Goal: Transaction & Acquisition: Purchase product/service

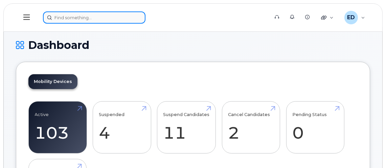
click at [105, 18] on input at bounding box center [94, 17] width 102 height 12
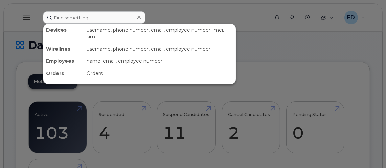
click at [310, 34] on div at bounding box center [193, 84] width 386 height 168
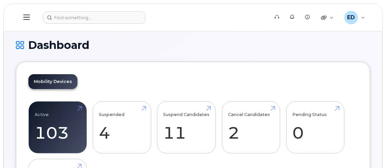
click at [27, 17] on icon at bounding box center [26, 17] width 6 height 5
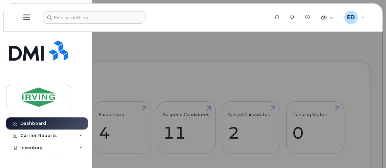
click at [164, 28] on header "Support Alerts Knowledge Base Quicklinks Suspend / Cancel Device Change SIM Car…" at bounding box center [192, 17] width 379 height 28
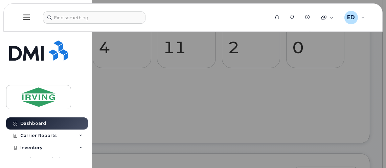
scroll to position [34, 0]
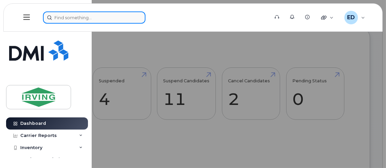
click at [97, 18] on input at bounding box center [94, 17] width 102 height 12
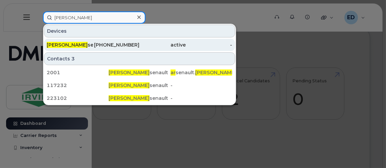
type input "[PERSON_NAME]"
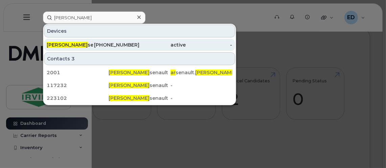
click at [70, 44] on div "Blair Ar senault" at bounding box center [70, 45] width 46 height 7
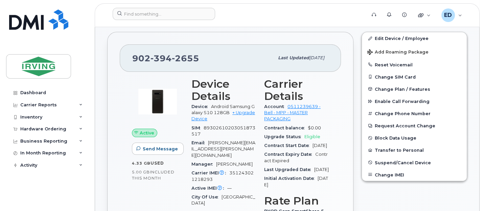
scroll to position [169, 0]
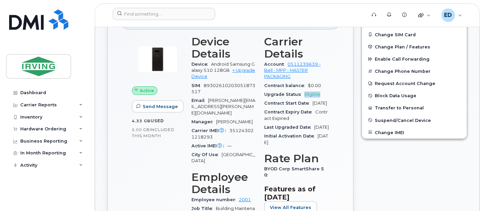
drag, startPoint x: 303, startPoint y: 95, endPoint x: 325, endPoint y: 93, distance: 22.4
click at [325, 93] on div "Upgrade Status Eligible" at bounding box center [296, 94] width 65 height 9
click at [283, 108] on div "Contract Start Date Nov 04, 2020" at bounding box center [296, 103] width 65 height 9
click at [295, 123] on div "Contract Expiry Date Contract Expired" at bounding box center [296, 115] width 65 height 15
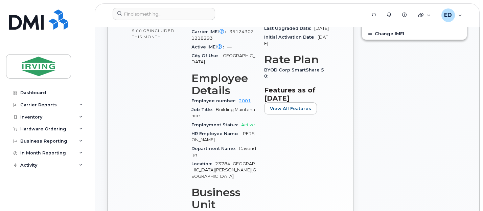
scroll to position [127, 0]
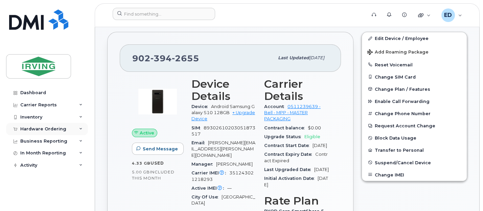
click at [41, 128] on div "Hardware Ordering" at bounding box center [43, 128] width 46 height 5
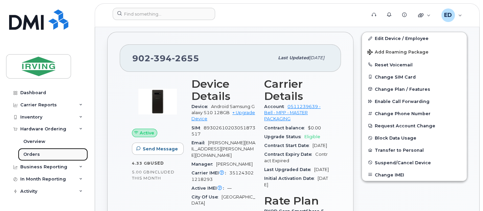
click at [31, 154] on div "Orders" at bounding box center [31, 154] width 17 height 6
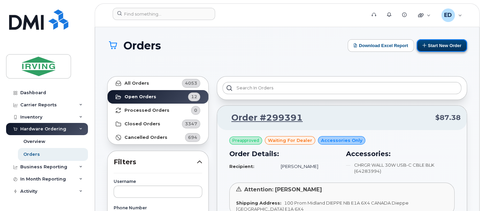
click at [446, 45] on button "Start New Order" at bounding box center [442, 45] width 50 height 13
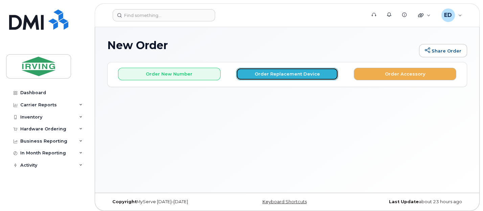
click at [291, 73] on button "Order Replacement Device" at bounding box center [287, 74] width 102 height 13
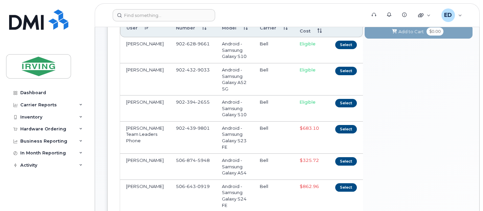
scroll to position [105, 0]
click at [335, 101] on button "Select" at bounding box center [346, 102] width 22 height 8
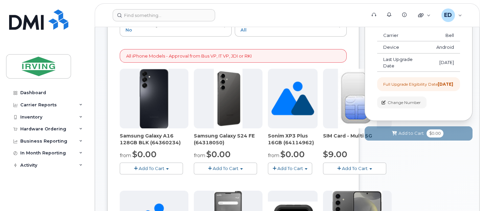
scroll to position [125, 0]
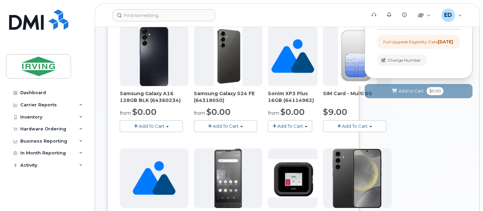
click at [232, 124] on span "Add To Cart" at bounding box center [226, 125] width 26 height 5
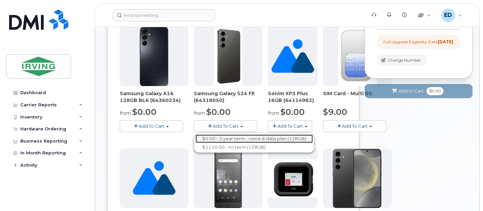
click at [237, 137] on link "$0.00 - 3 year term - voice & data plan (128GB)" at bounding box center [253, 138] width 117 height 8
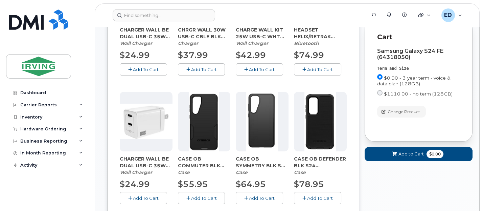
scroll to position [211, 0]
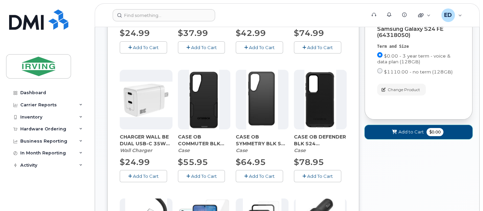
click at [411, 135] on span "Add to Cart" at bounding box center [410, 131] width 25 height 6
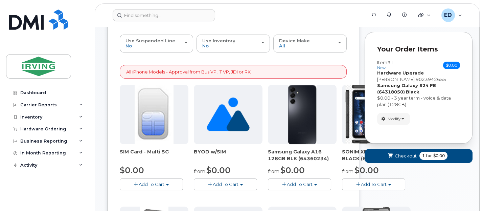
scroll to position [85, 0]
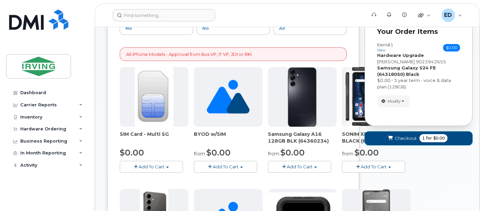
click at [395, 131] on button "Checkout 1 for $0.00" at bounding box center [418, 138] width 108 height 14
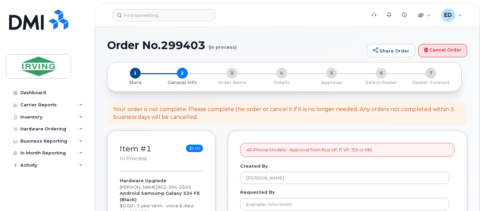
select select
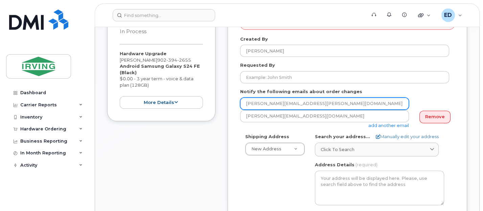
scroll to position [85, 0]
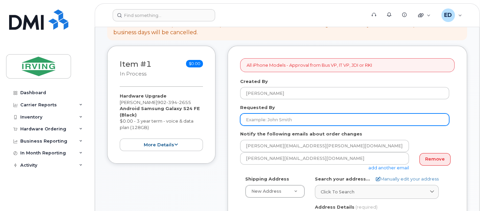
click at [327, 116] on input "Requested By" at bounding box center [344, 119] width 209 height 12
type input "[PERSON_NAME]"
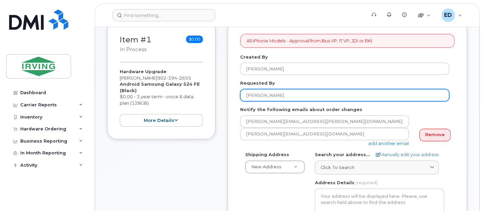
scroll to position [127, 0]
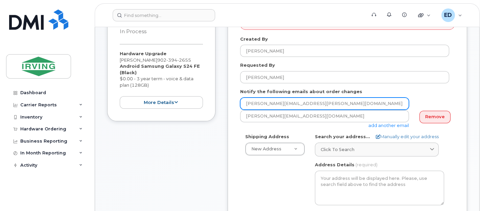
click at [332, 101] on input "[PERSON_NAME][EMAIL_ADDRESS][PERSON_NAME][DOMAIN_NAME]" at bounding box center [324, 103] width 169 height 12
drag, startPoint x: 333, startPoint y: 102, endPoint x: 186, endPoint y: 90, distance: 147.6
click at [186, 90] on div "Item #1 in process $0.00 Hardware Upgrade [PERSON_NAME] [PHONE_NUMBER] Android …" at bounding box center [287, 202] width 360 height 398
type input "[PERSON_NAME][EMAIL_ADDRESS][PERSON_NAME][DOMAIN_NAME]"
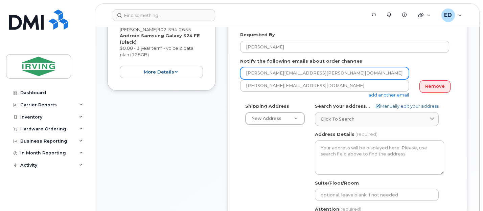
scroll to position [169, 0]
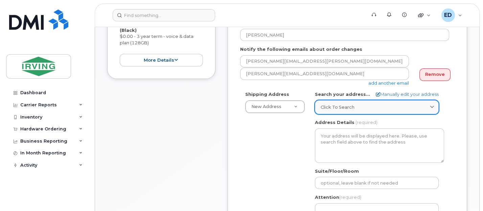
click at [358, 106] on div "Click to search" at bounding box center [376, 107] width 112 height 6
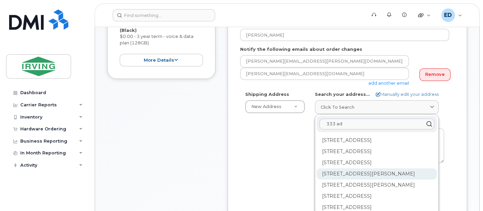
type input "333 ad"
click at [368, 173] on div "[STREET_ADDRESS][PERSON_NAME]" at bounding box center [376, 173] width 120 height 11
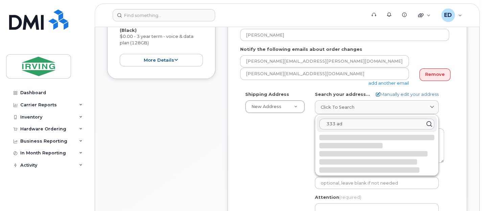
select select
type textarea "[STREET_ADDRESS][PERSON_NAME]"
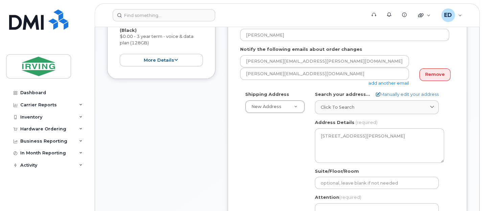
scroll to position [211, 0]
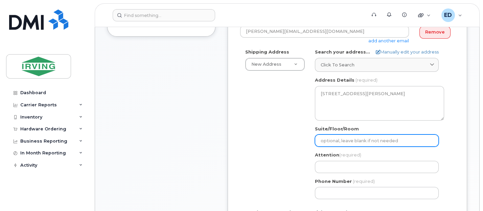
click at [362, 138] on input "Suite/Floor/Room" at bounding box center [377, 140] width 124 height 12
type input "Deliver at Front Reception"
select select
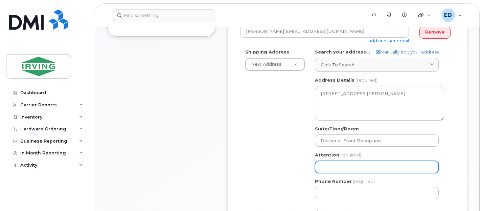
click at [361, 167] on input "Attention (required)" at bounding box center [377, 167] width 124 height 12
type input "[PERSON_NAME]"
select select
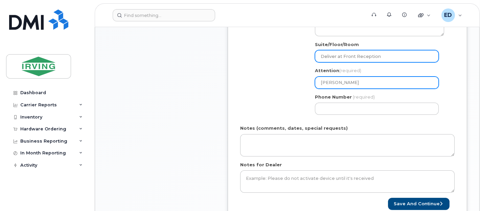
scroll to position [296, 0]
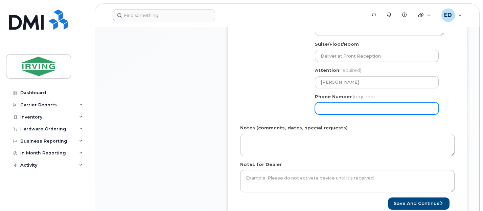
click at [346, 105] on input "Phone Number" at bounding box center [377, 108] width 124 height 12
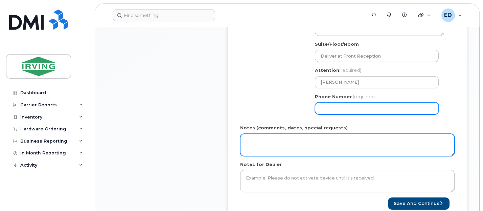
type input "5063784397"
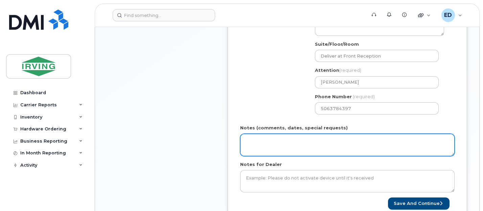
type input "[STREET_ADDRESS][PERSON_NAME]"
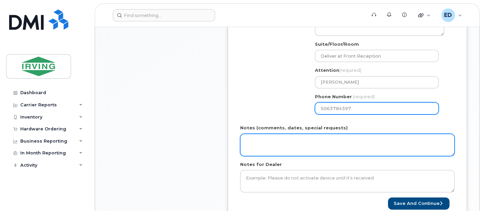
select select
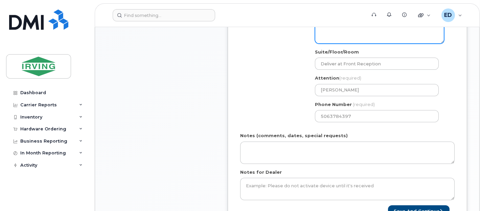
scroll to position [290, 0]
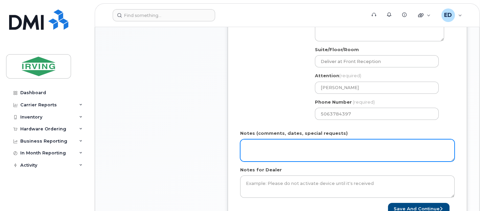
click at [335, 147] on textarea "Notes (comments, dates, special requests)" at bounding box center [347, 150] width 214 height 22
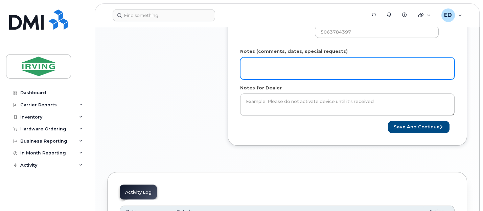
scroll to position [375, 0]
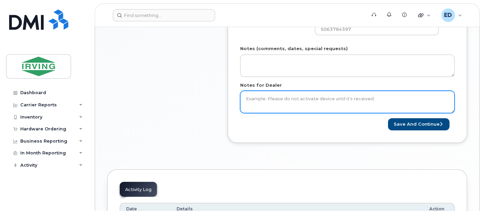
click at [384, 100] on textarea "Notes for Dealer" at bounding box center [347, 102] width 214 height 22
type textarea "Please do not activate phone until it is received"
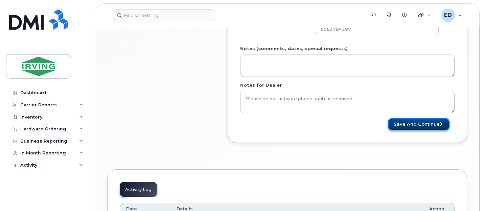
click at [422, 123] on button "Save and Continue" at bounding box center [419, 124] width 62 height 13
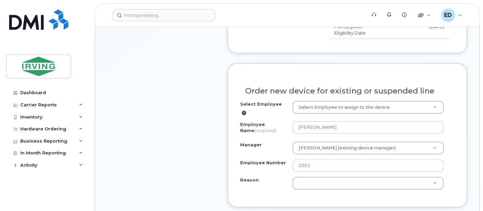
scroll to position [338, 0]
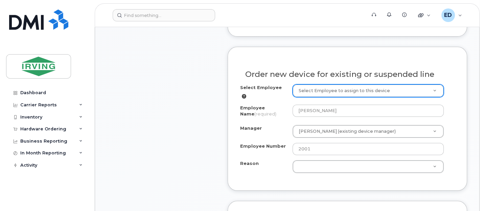
click at [246, 94] on icon at bounding box center [244, 96] width 4 height 4
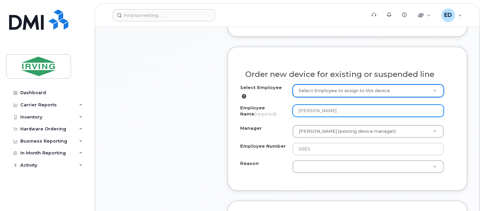
click at [361, 110] on input "[PERSON_NAME]" at bounding box center [367, 110] width 151 height 12
click at [360, 104] on input "[PERSON_NAME]" at bounding box center [367, 110] width 151 height 12
click at [437, 108] on input "[PERSON_NAME]" at bounding box center [367, 110] width 151 height 12
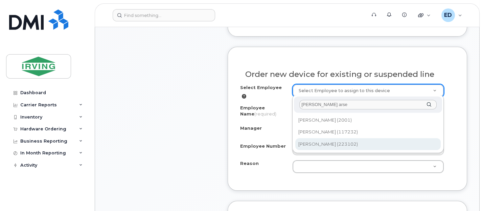
type input "[PERSON_NAME] arse"
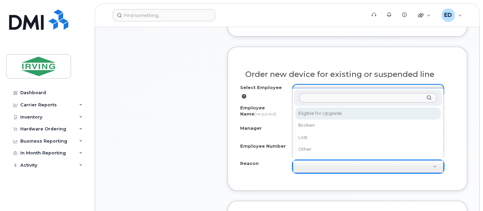
select select "eligible_for_upgrade"
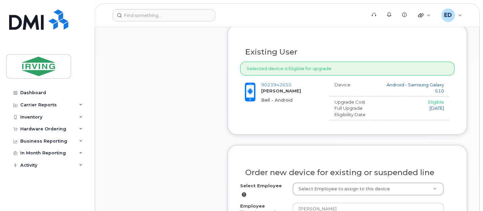
scroll to position [235, 0]
